Goal: Task Accomplishment & Management: Manage account settings

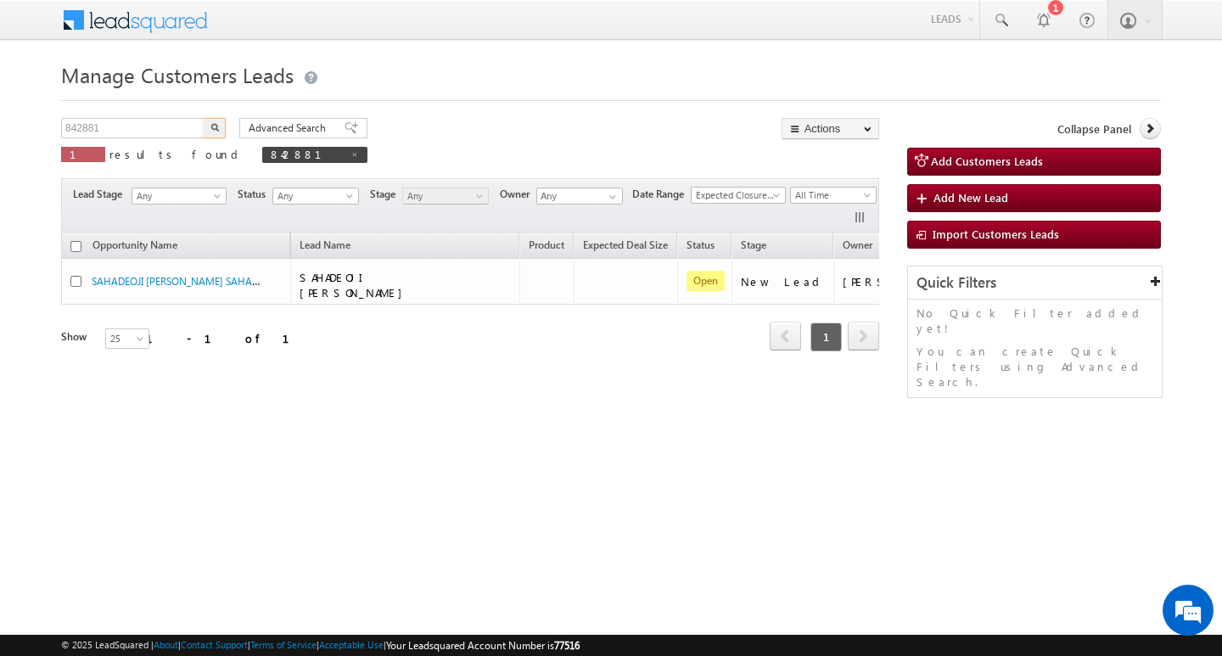
click at [144, 120] on input "842881" at bounding box center [133, 128] width 145 height 20
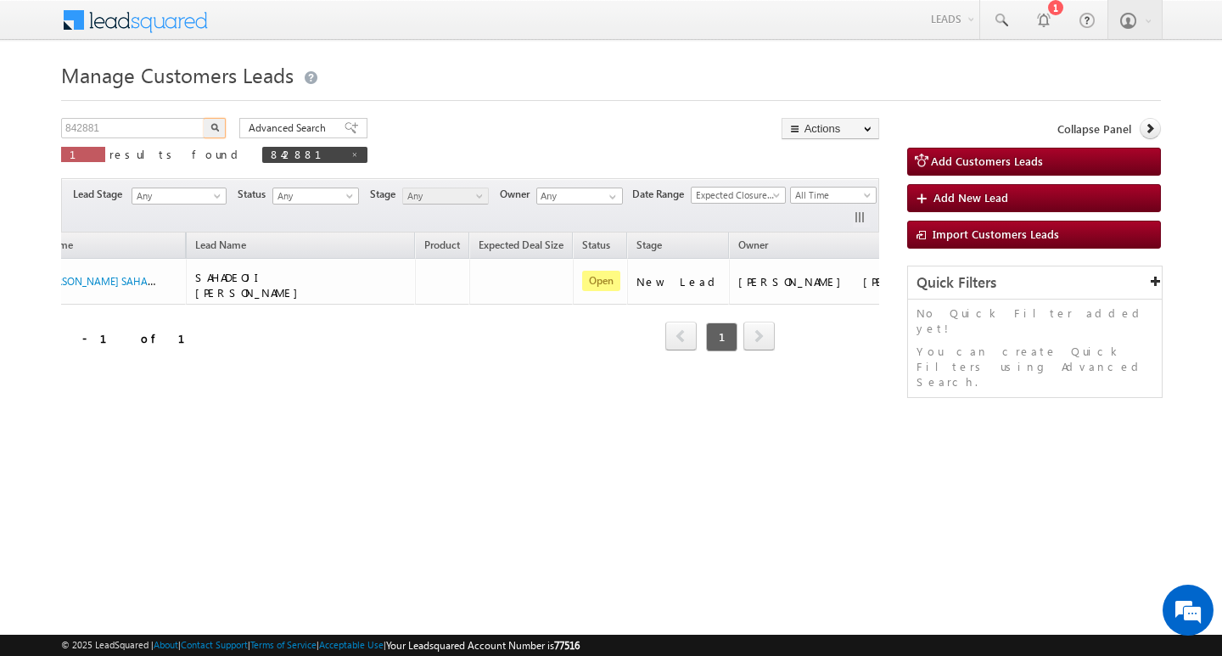
click at [144, 120] on input "842881" at bounding box center [133, 128] width 145 height 20
type input "Search Customers Leads"
click at [146, 124] on input "text" at bounding box center [133, 128] width 145 height 20
paste input "845048"
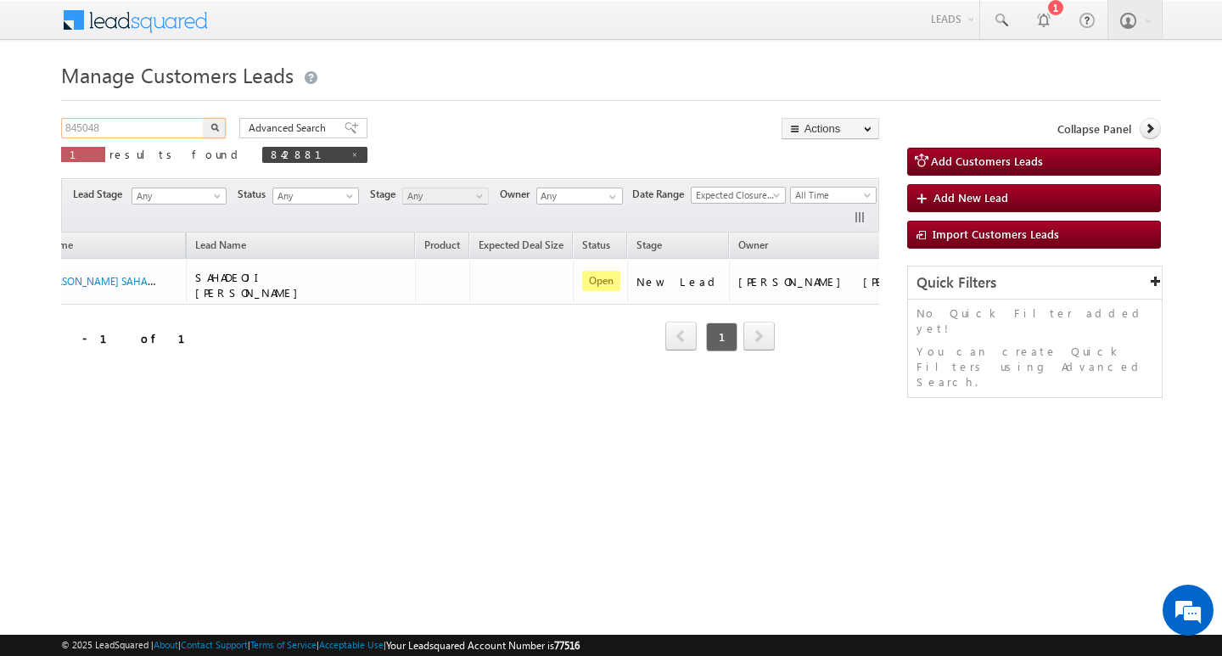
type input "845048"
click at [204, 118] on button "button" at bounding box center [215, 128] width 22 height 20
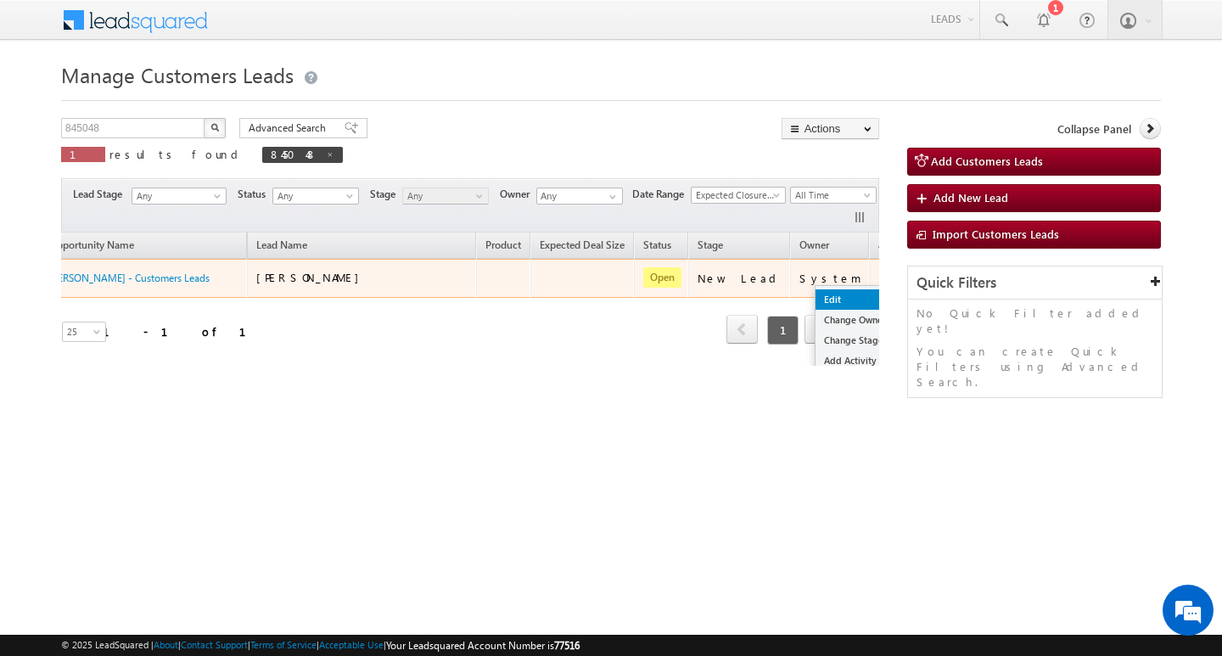
click at [821, 297] on link "Edit" at bounding box center [857, 299] width 85 height 20
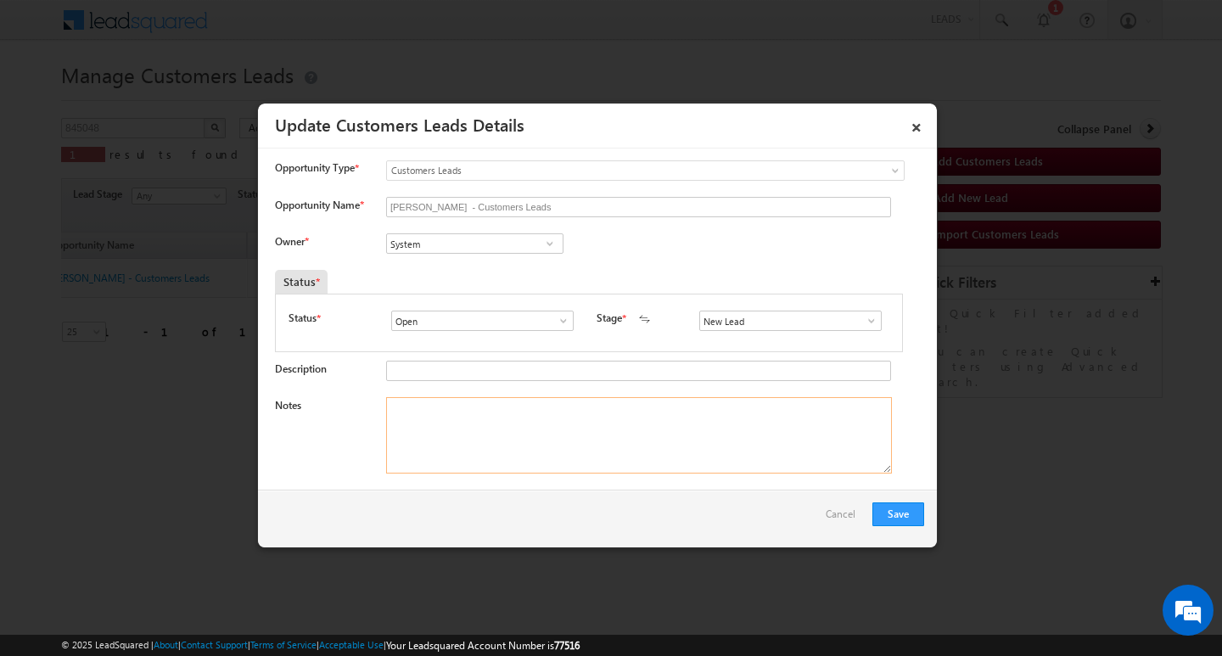
drag, startPoint x: 507, startPoint y: 428, endPoint x: 502, endPoint y: 387, distance: 41.2
click at [506, 428] on textarea "Notes" at bounding box center [639, 435] width 506 height 76
click at [489, 248] on input "System" at bounding box center [474, 243] width 177 height 20
click at [868, 317] on span at bounding box center [871, 321] width 17 height 14
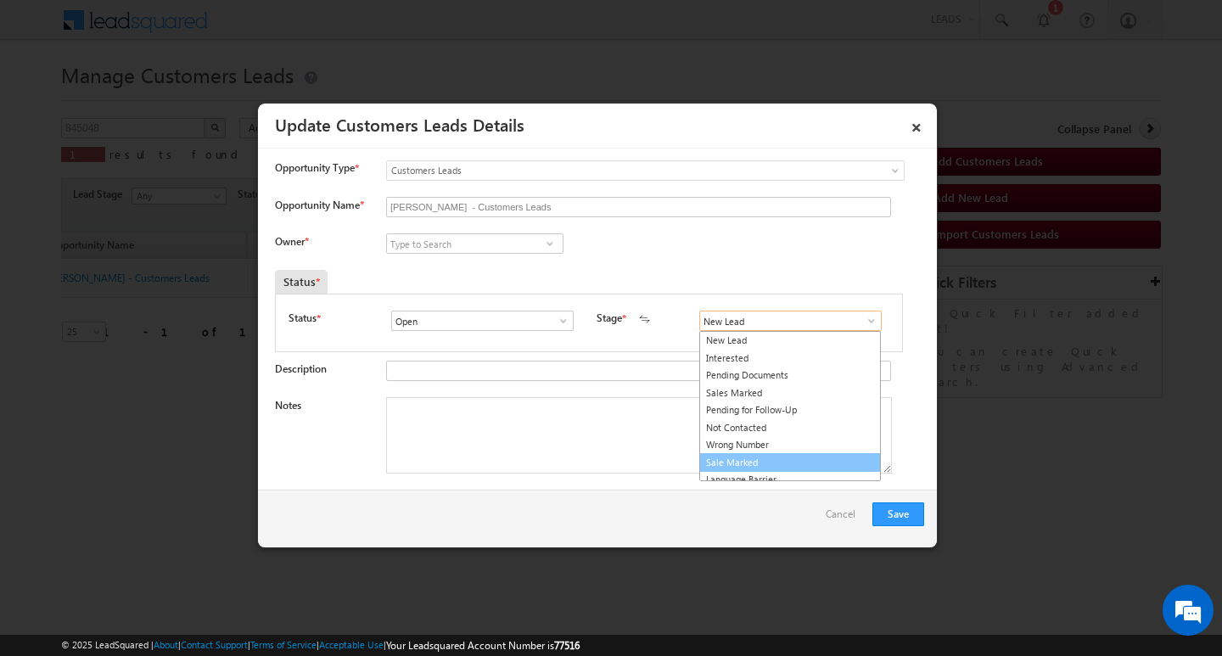
click at [820, 456] on link "Sale Marked" at bounding box center [790, 463] width 182 height 20
type input "Sale Marked"
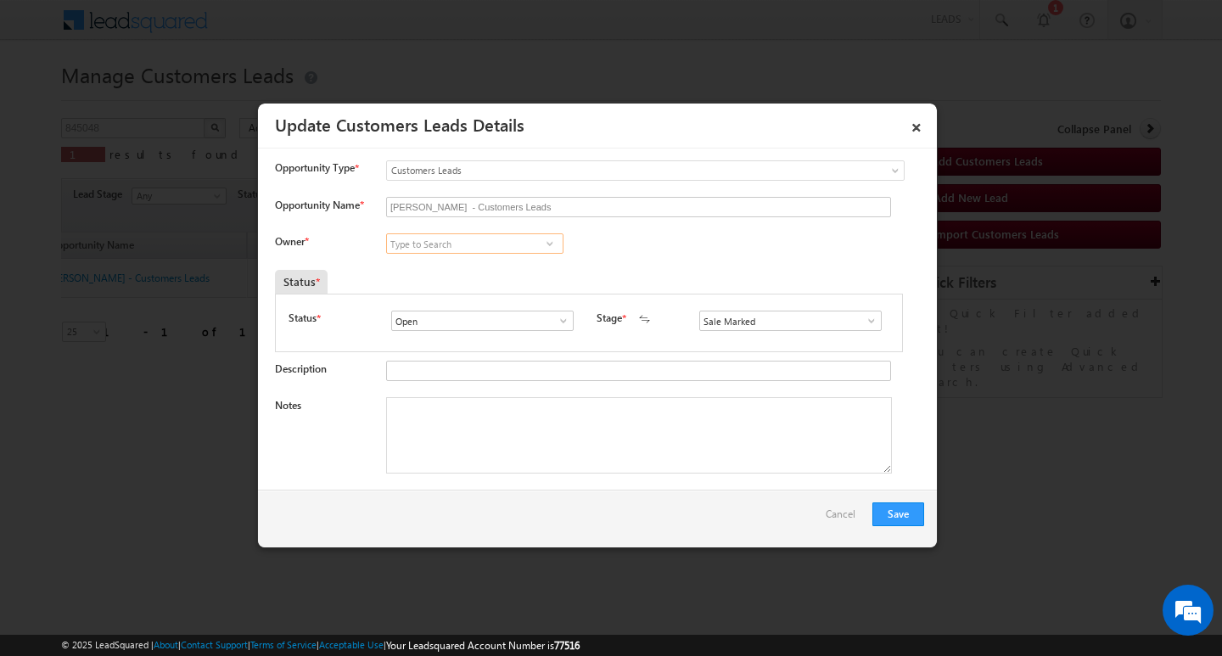
click at [474, 233] on input at bounding box center [474, 243] width 177 height 20
click at [487, 238] on input at bounding box center [474, 243] width 177 height 20
paste input "[PERSON_NAME]"
click at [505, 256] on link "[PERSON_NAME] [PERSON_NAME][EMAIL_ADDRESS][DOMAIN_NAME]" at bounding box center [474, 270] width 177 height 32
type input "[PERSON_NAME]"
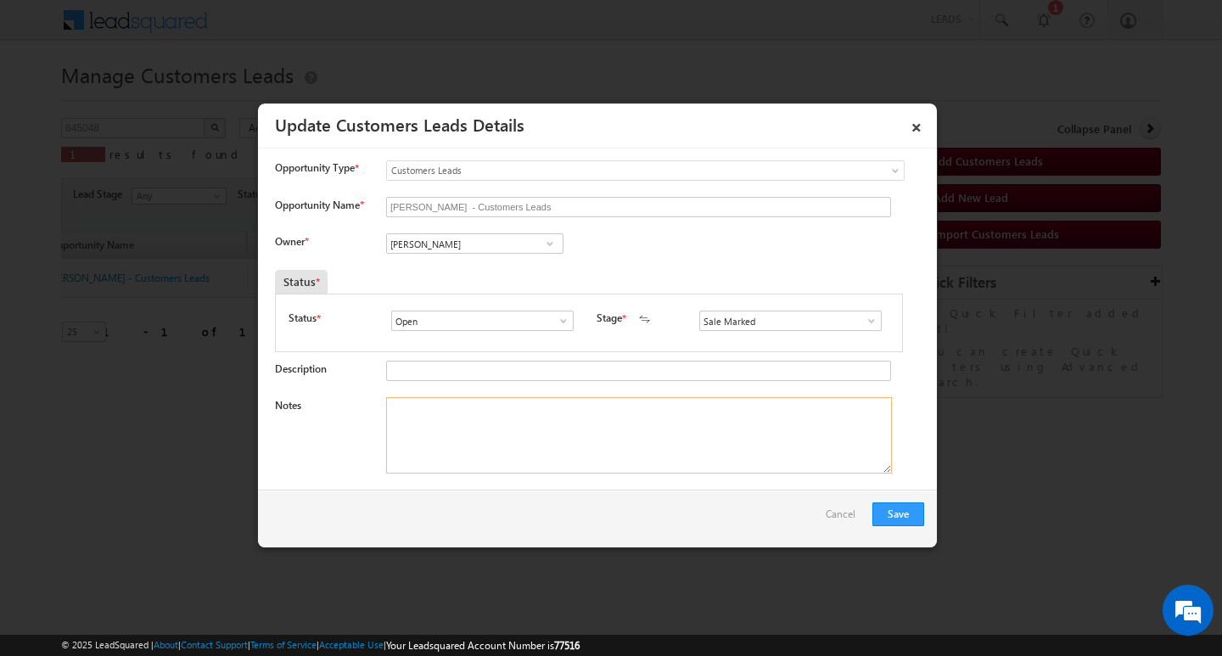
click at [492, 463] on textarea "Notes" at bounding box center [639, 435] width 506 height 76
click at [483, 441] on textarea "Notes" at bounding box center [639, 435] width 506 height 76
paste textarea "[PERSON_NAME]/ AG : 32/ JOB / MOTHEINCPEM : 25/ WORAK EXPW : 5Y / EMI PL / 3800…"
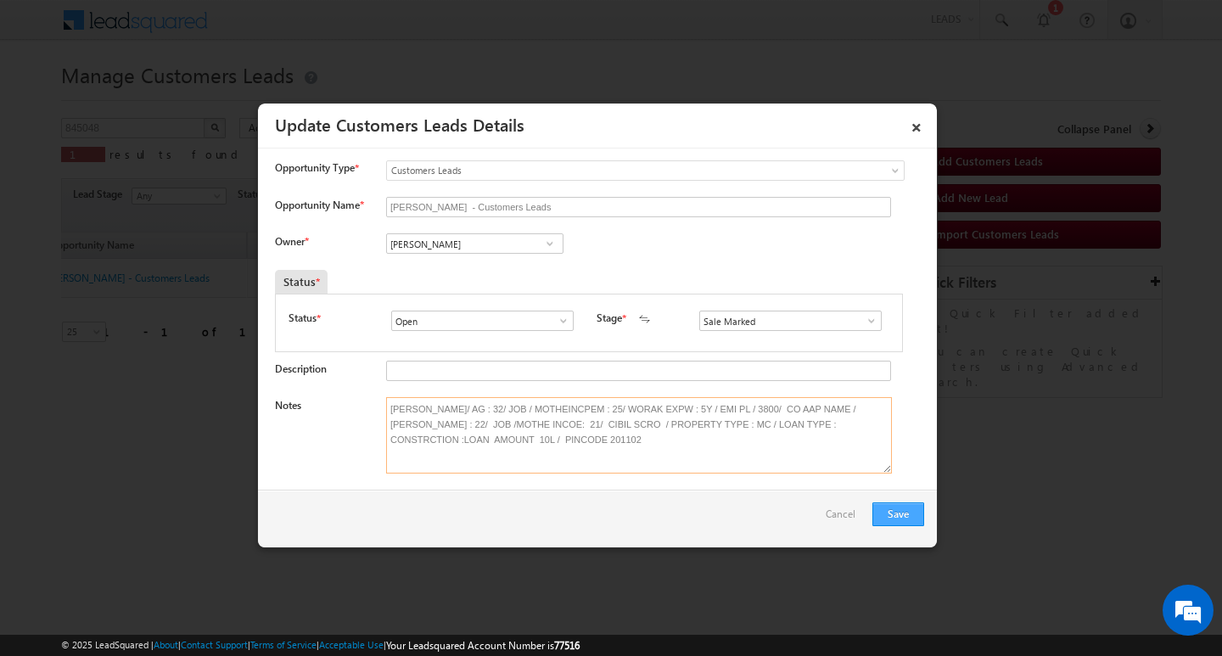
type textarea "[PERSON_NAME]/ AG : 32/ JOB / MOTHEINCPEM : 25/ WORAK EXPW : 5Y / EMI PL / 3800…"
click at [884, 514] on button "Save" at bounding box center [898, 514] width 52 height 24
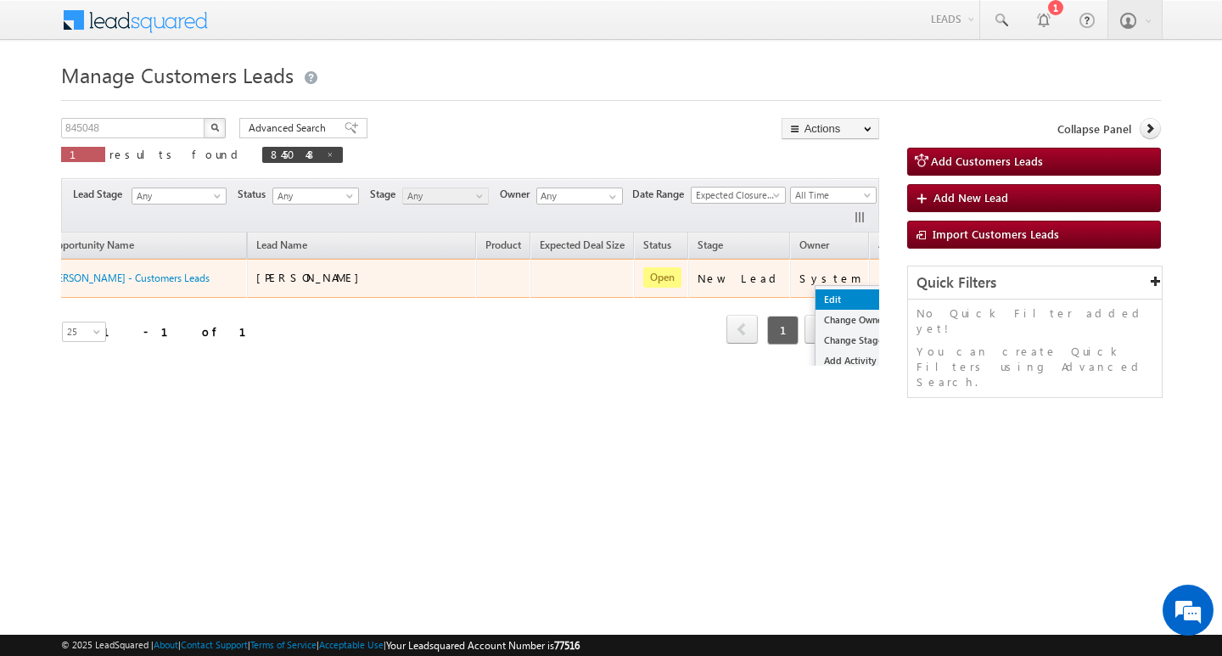
click at [815, 300] on link "Edit" at bounding box center [857, 299] width 85 height 20
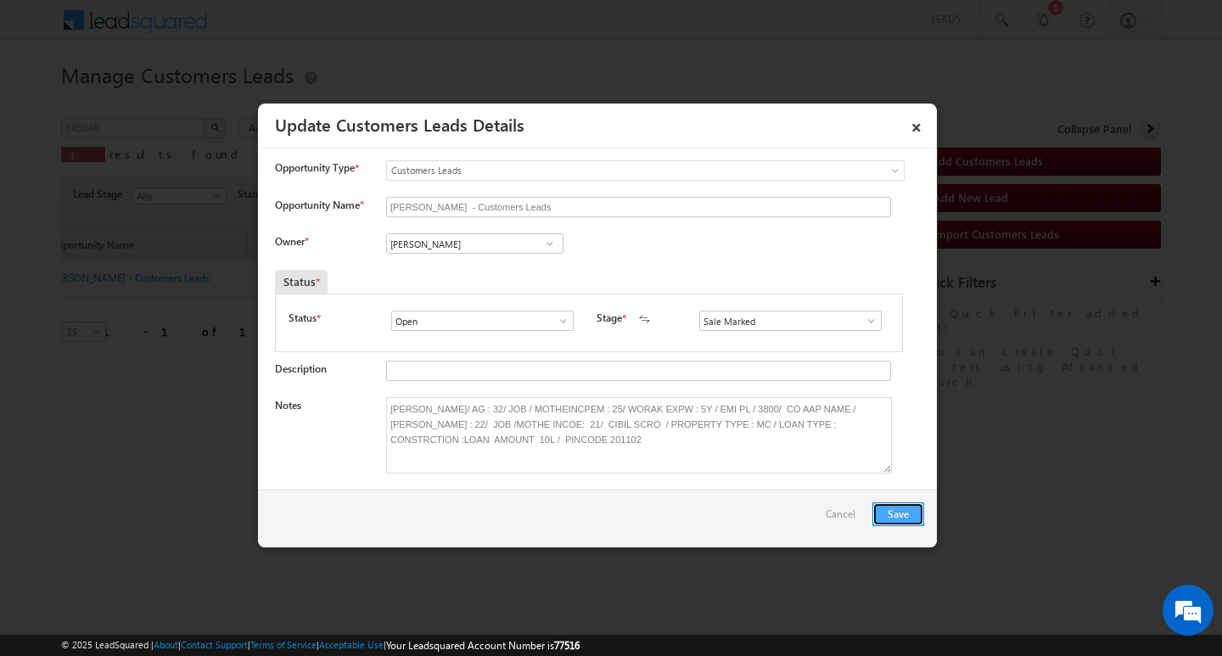
click at [894, 516] on button "Save" at bounding box center [898, 514] width 52 height 24
